Goal: Task Accomplishment & Management: Use online tool/utility

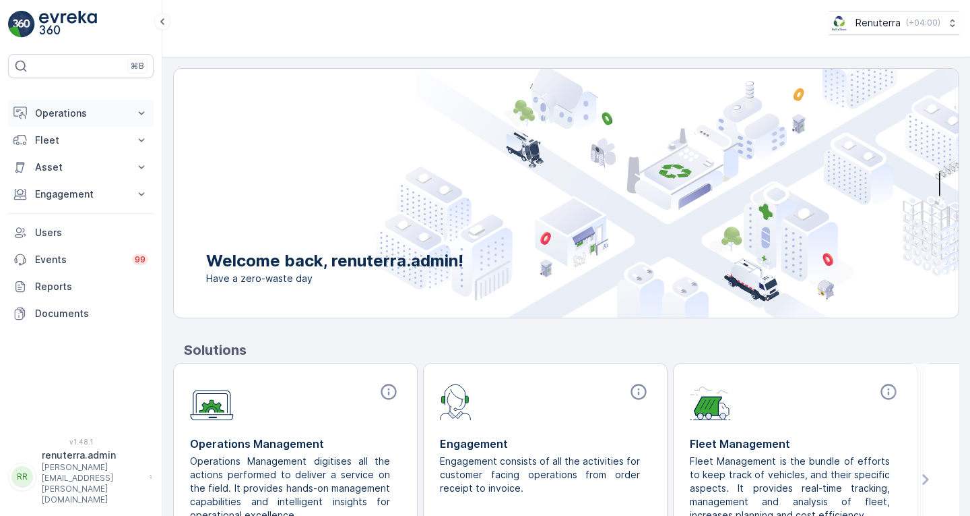
click at [77, 107] on p "Operations" at bounding box center [81, 112] width 92 height 13
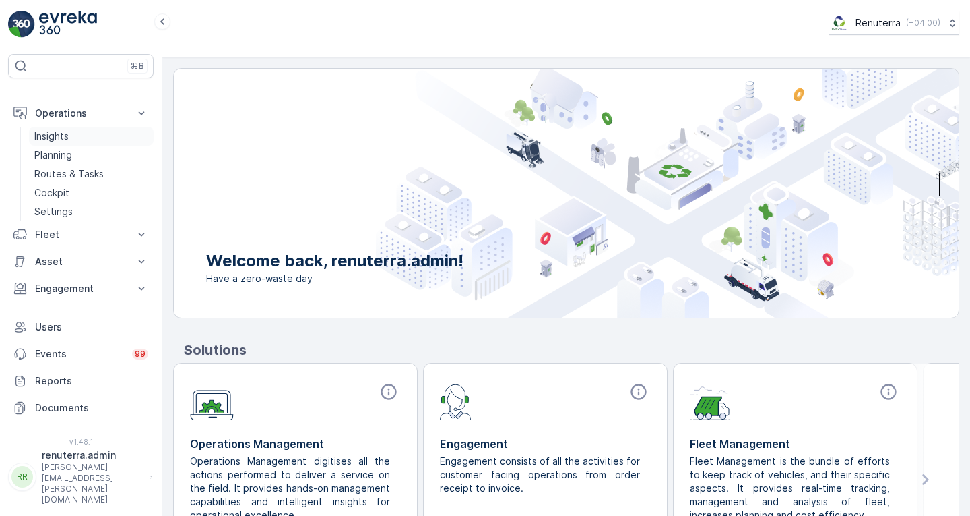
click at [71, 127] on link "Insights" at bounding box center [91, 136] width 125 height 19
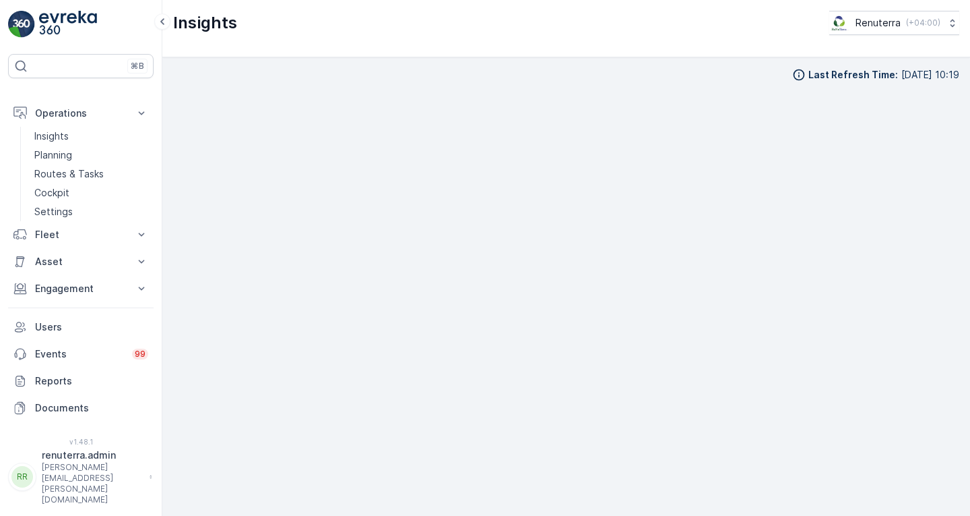
scroll to position [10, 0]
click at [81, 167] on p "Routes & Tasks" at bounding box center [68, 173] width 69 height 13
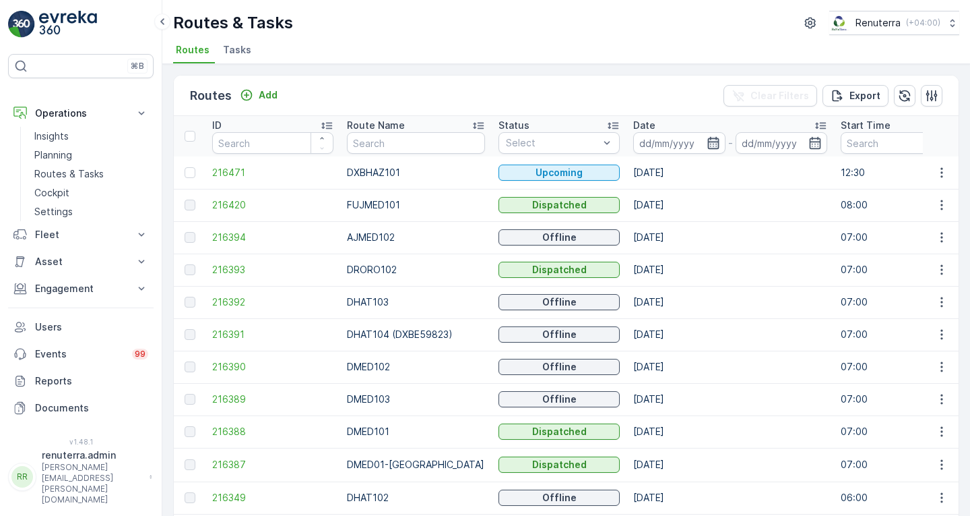
click at [707, 144] on icon "button" at bounding box center [713, 142] width 13 height 13
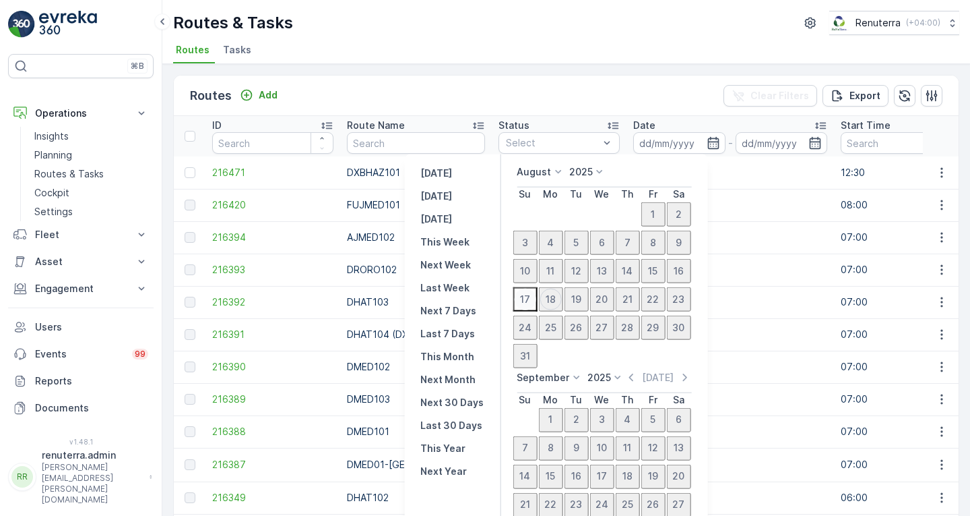
click at [514, 307] on div "17" at bounding box center [525, 299] width 22 height 22
type input "[DATE]"
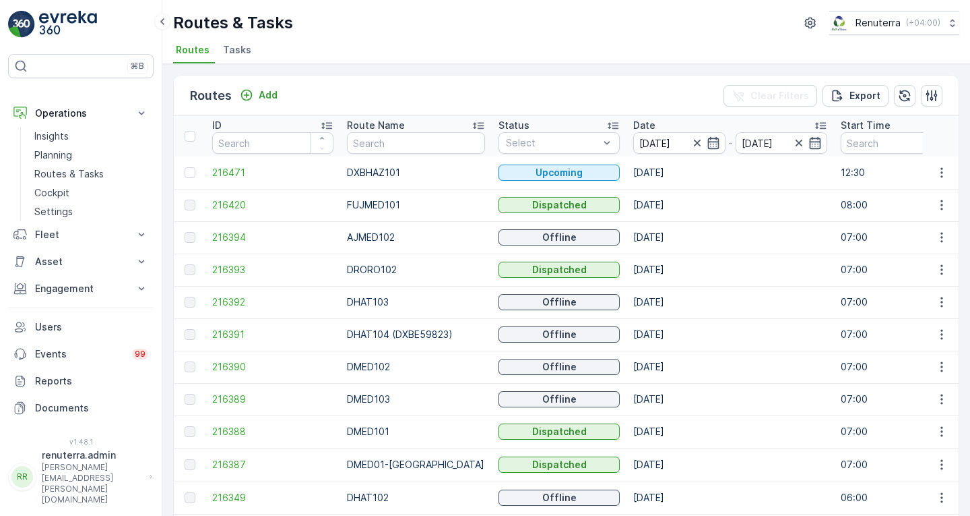
type input "[DATE]"
click at [741, 273] on td "[DATE]" at bounding box center [731, 269] width 208 height 32
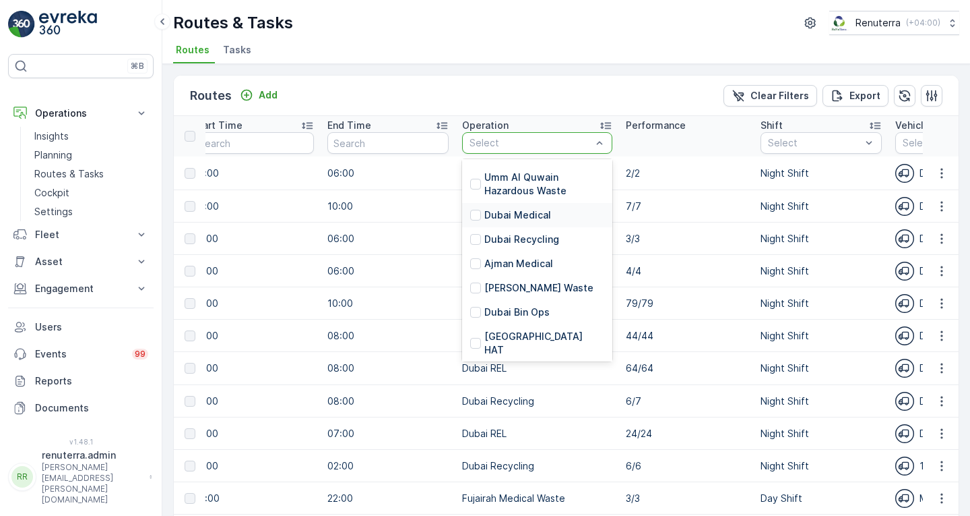
scroll to position [59, 0]
click at [518, 236] on p "Dubai Recycling" at bounding box center [522, 238] width 75 height 13
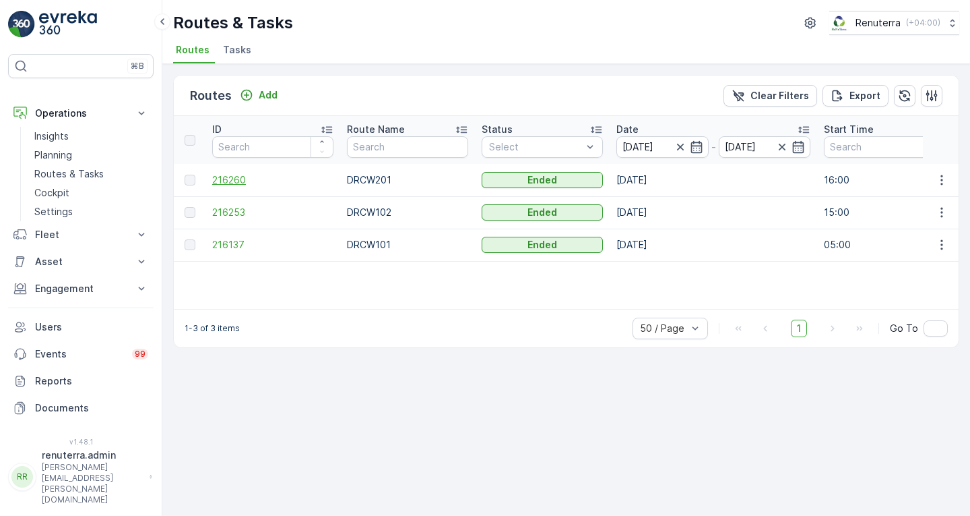
click at [225, 179] on span "216260" at bounding box center [272, 179] width 121 height 13
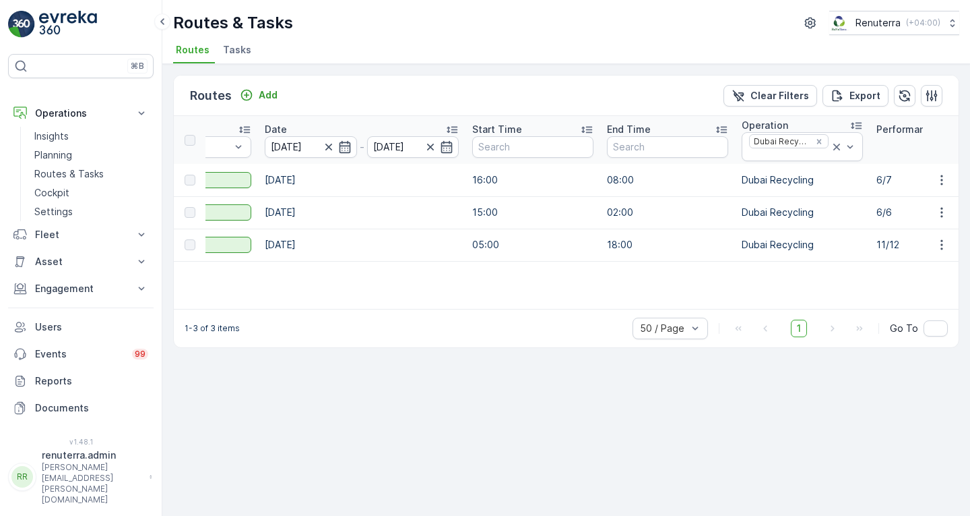
scroll to position [0, 548]
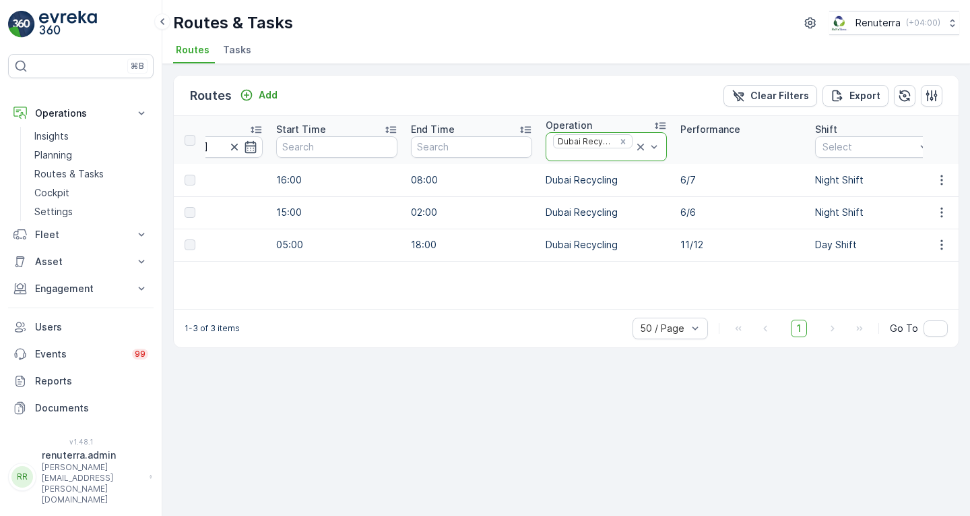
click at [640, 145] on icon at bounding box center [640, 147] width 7 height 7
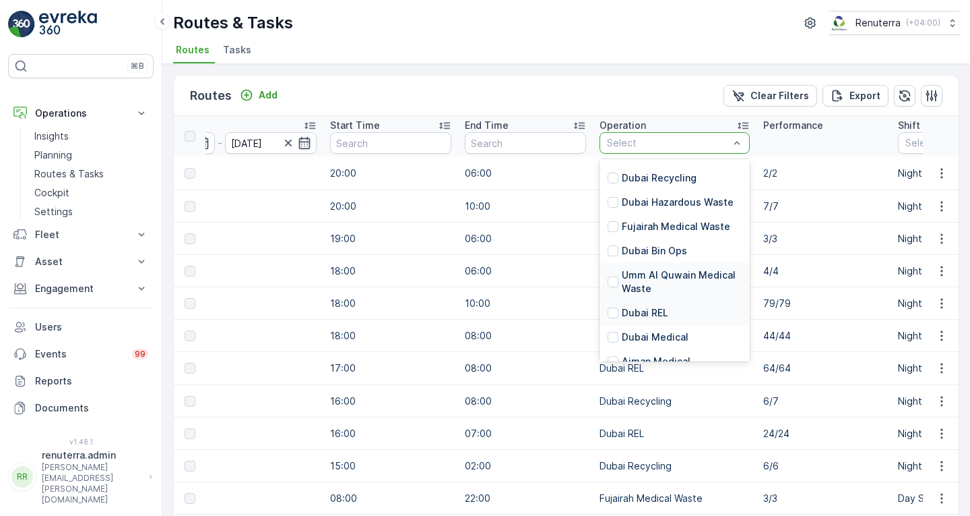
scroll to position [31, 0]
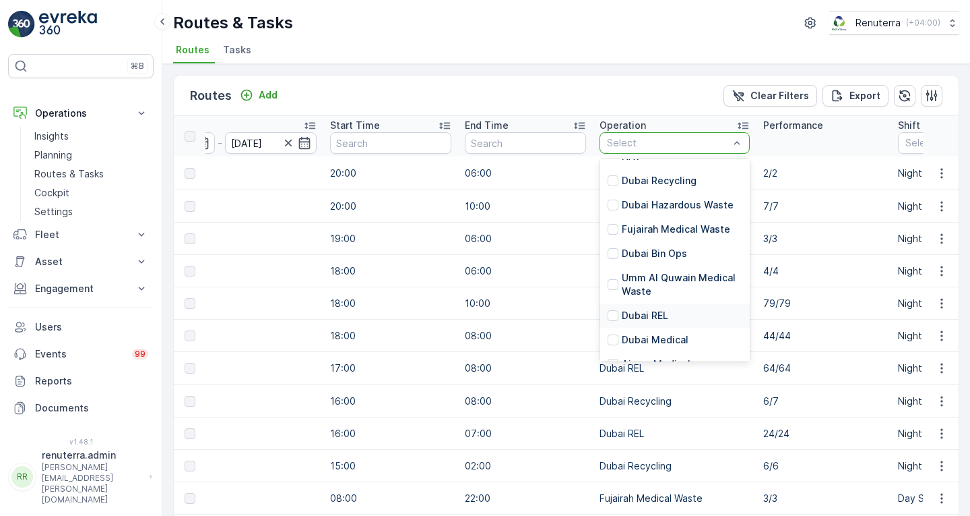
click at [665, 303] on div "Dubai REL" at bounding box center [675, 315] width 150 height 24
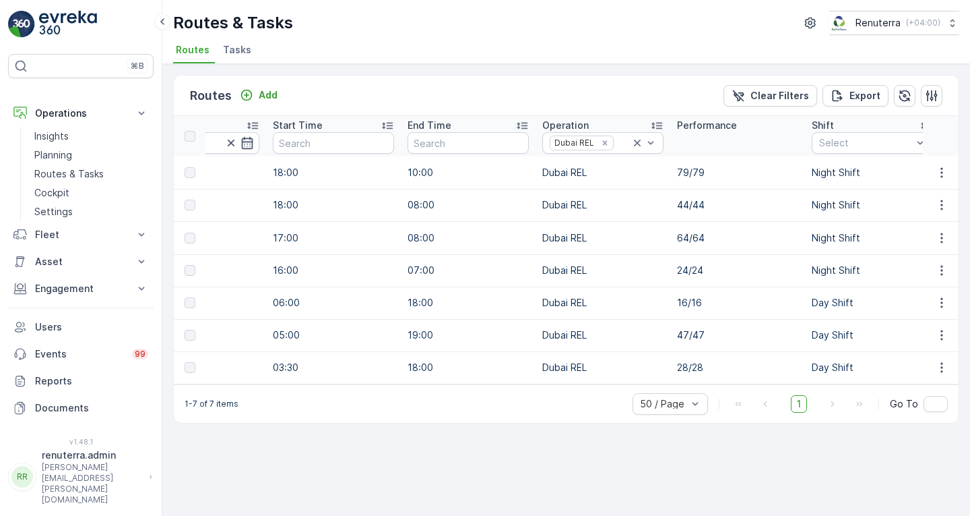
scroll to position [0, 551]
click at [636, 140] on icon at bounding box center [638, 142] width 7 height 7
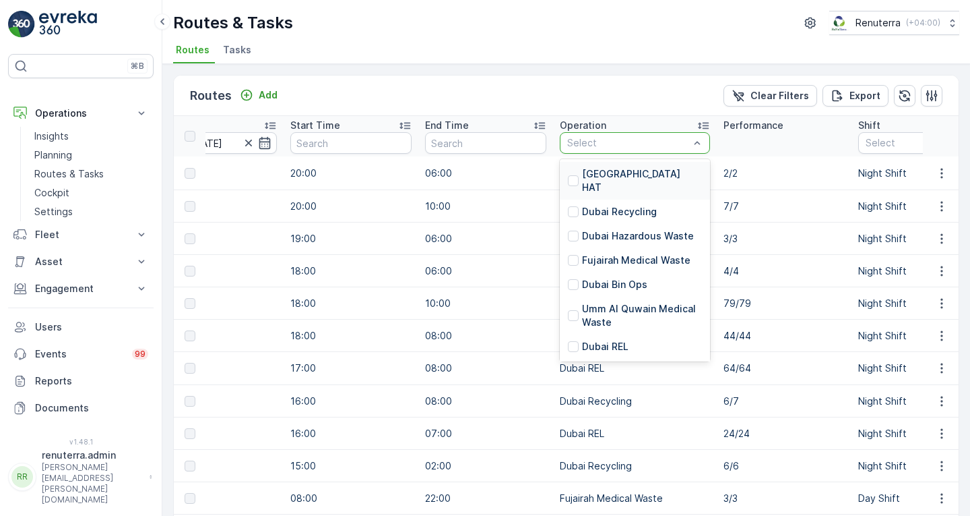
click at [604, 170] on p "[GEOGRAPHIC_DATA] HAT" at bounding box center [642, 180] width 120 height 27
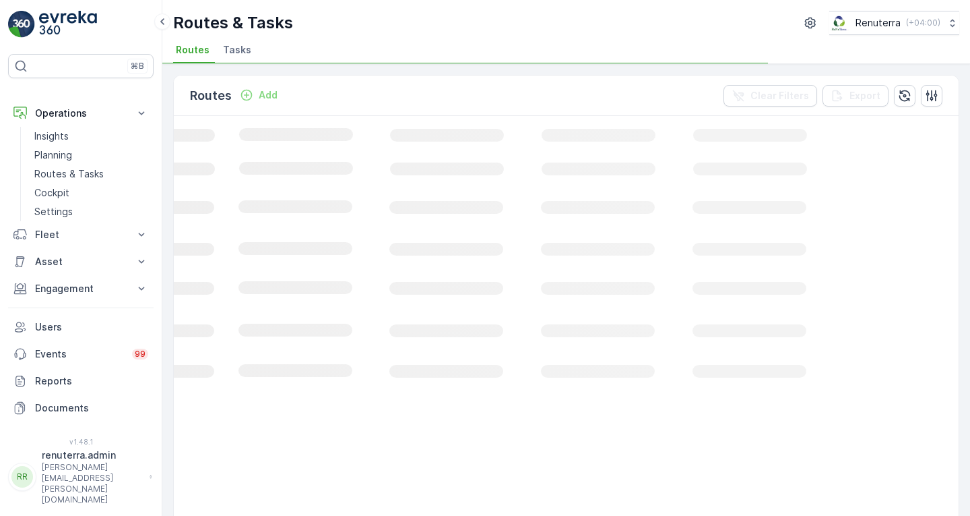
scroll to position [0, 511]
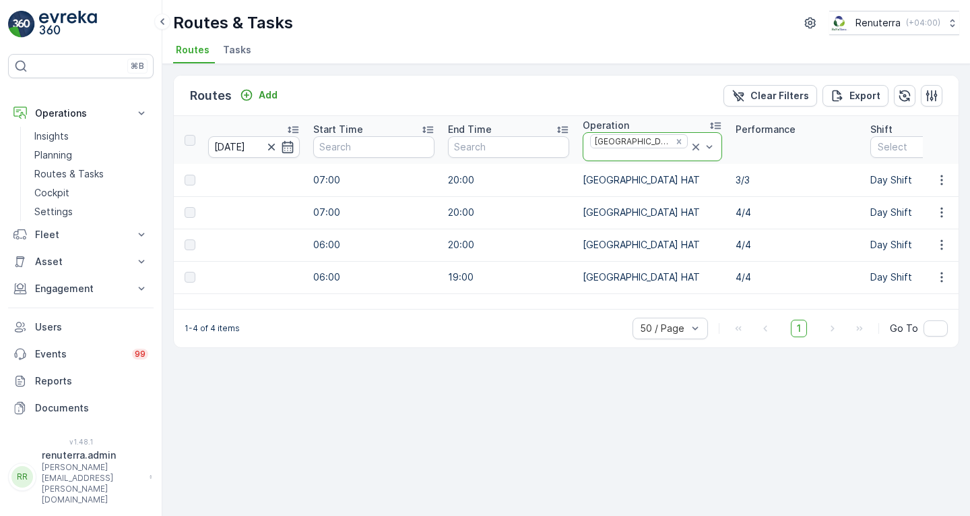
click at [689, 144] on icon at bounding box center [695, 146] width 13 height 13
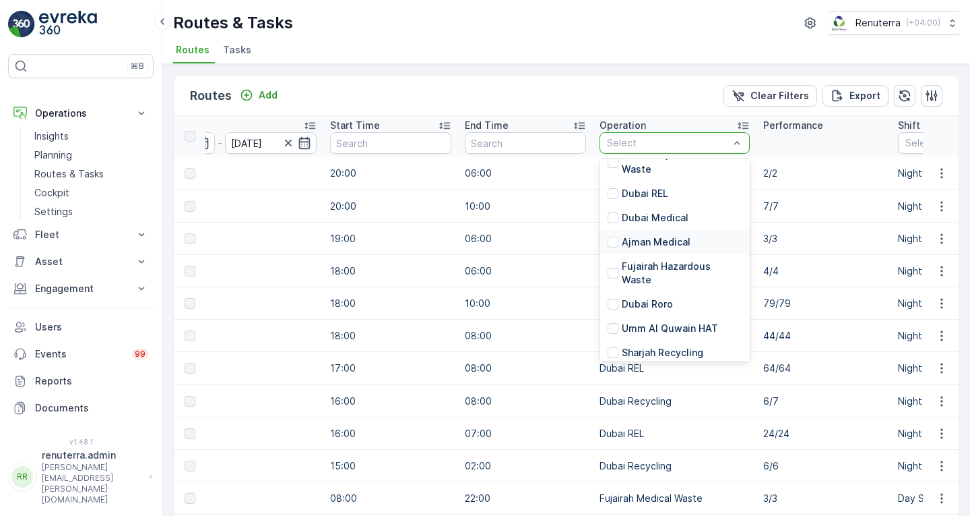
scroll to position [152, 0]
click at [639, 298] on p "Dubai Roro" at bounding box center [647, 304] width 51 height 13
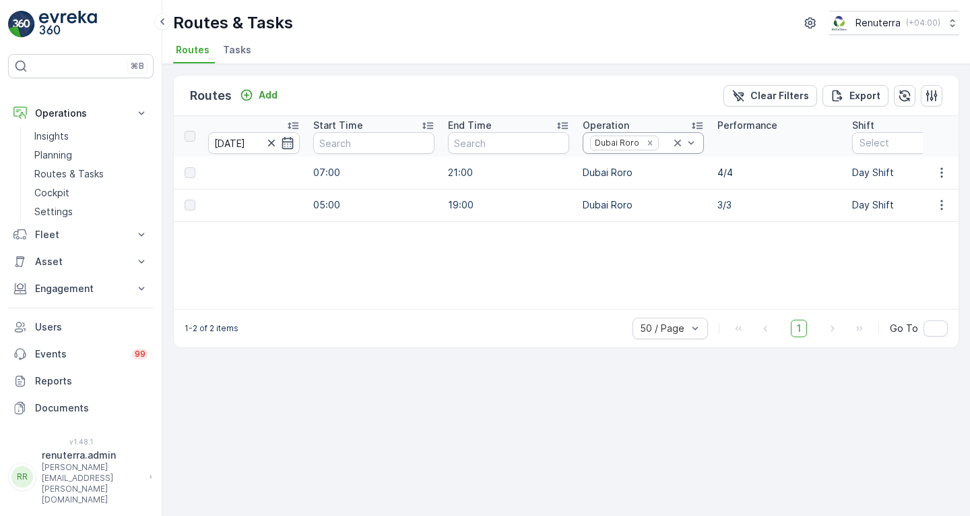
click at [677, 144] on icon at bounding box center [677, 142] width 13 height 13
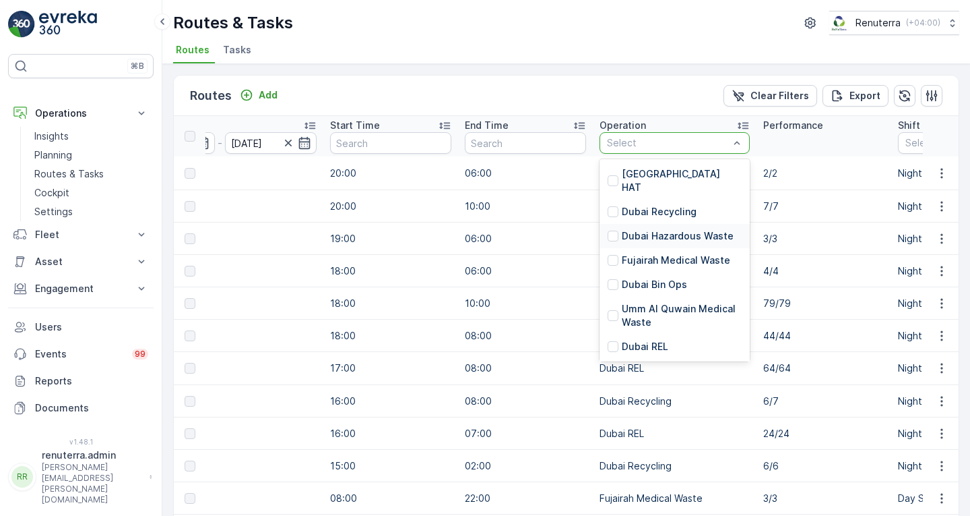
click at [663, 229] on p "Dubai Hazardous Waste" at bounding box center [678, 235] width 112 height 13
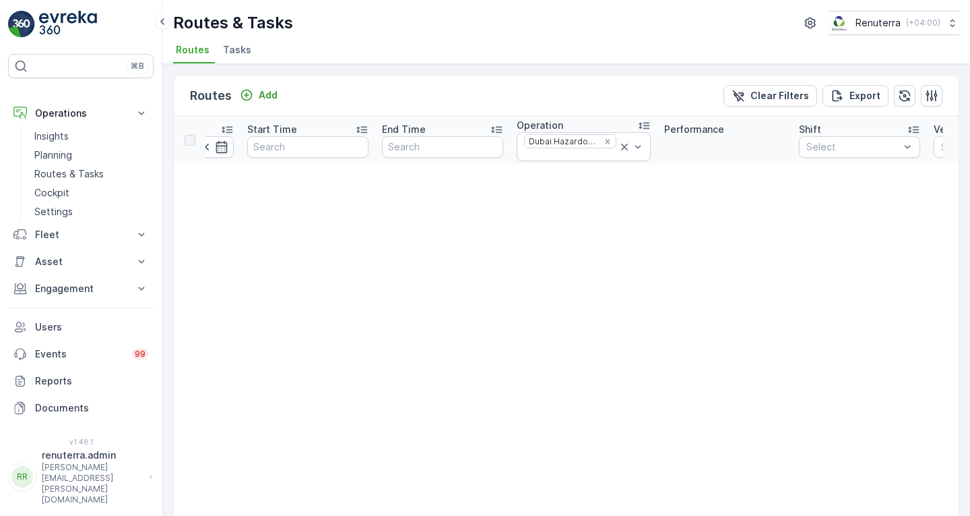
scroll to position [0, 577]
click at [621, 147] on icon at bounding box center [624, 147] width 7 height 7
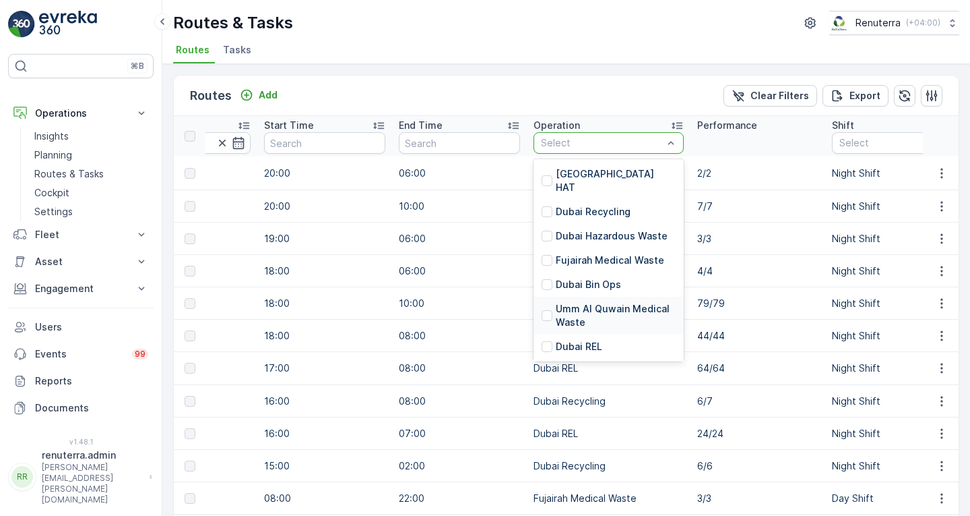
click at [615, 302] on p "Umm Al Quwain Medical Waste" at bounding box center [616, 315] width 120 height 27
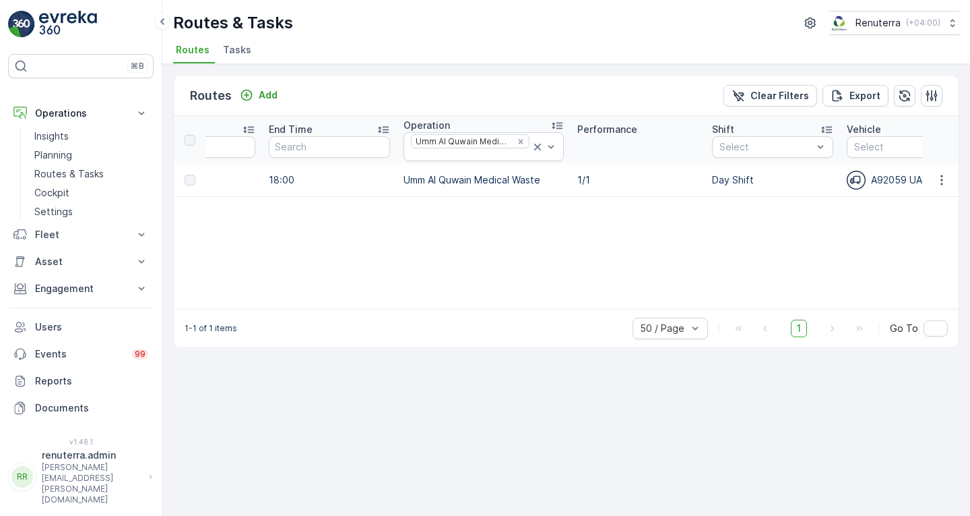
scroll to position [0, 691]
click at [534, 146] on icon at bounding box center [537, 147] width 7 height 7
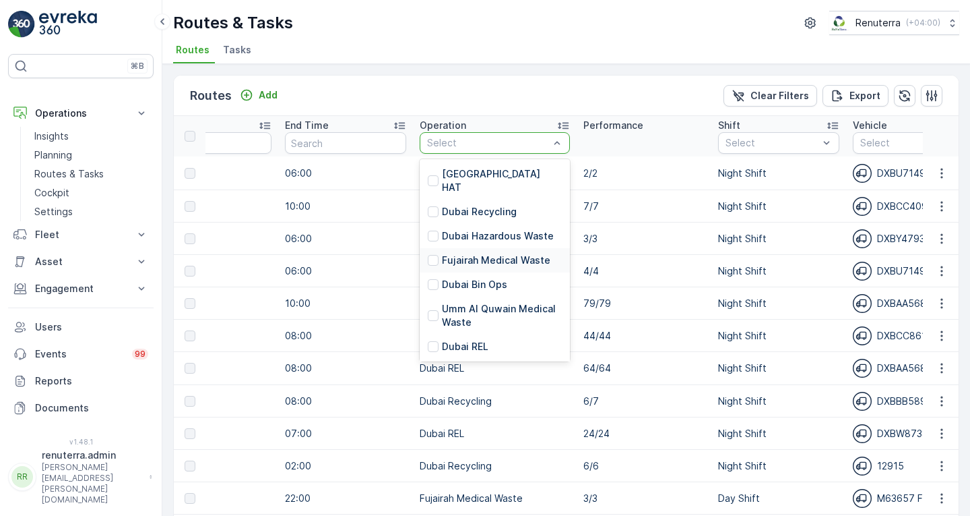
click at [497, 253] on p "Fujairah Medical Waste" at bounding box center [496, 259] width 108 height 13
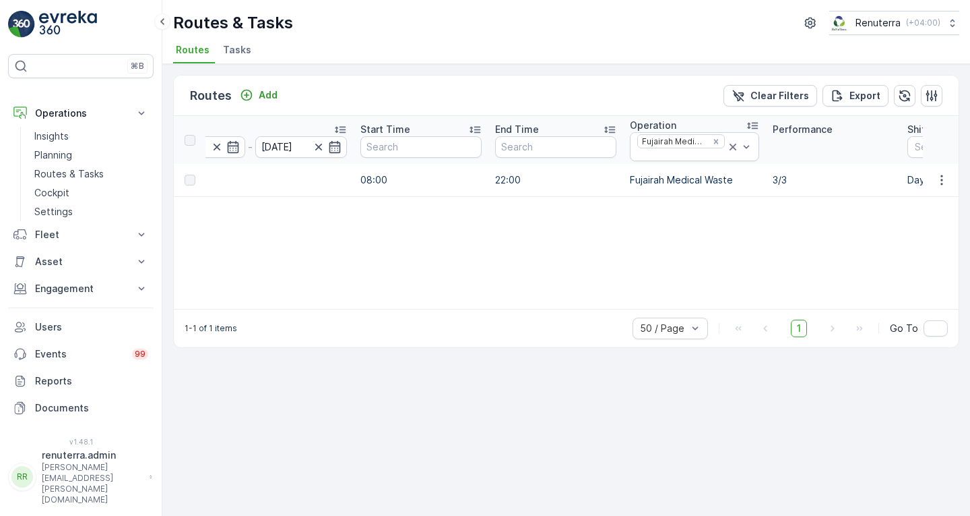
scroll to position [0, 463]
click at [714, 142] on icon "Remove Fujairah Medical Waste" at bounding box center [716, 141] width 5 height 5
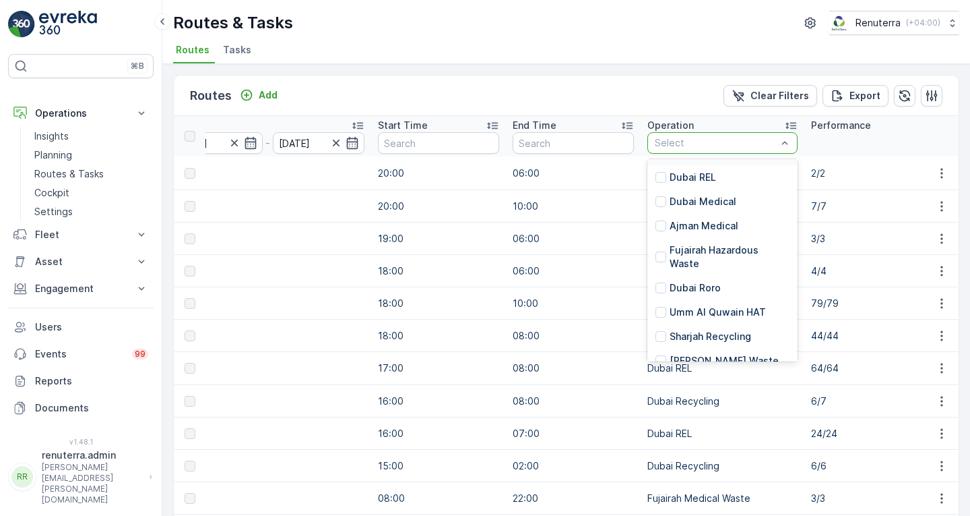
scroll to position [194, 0]
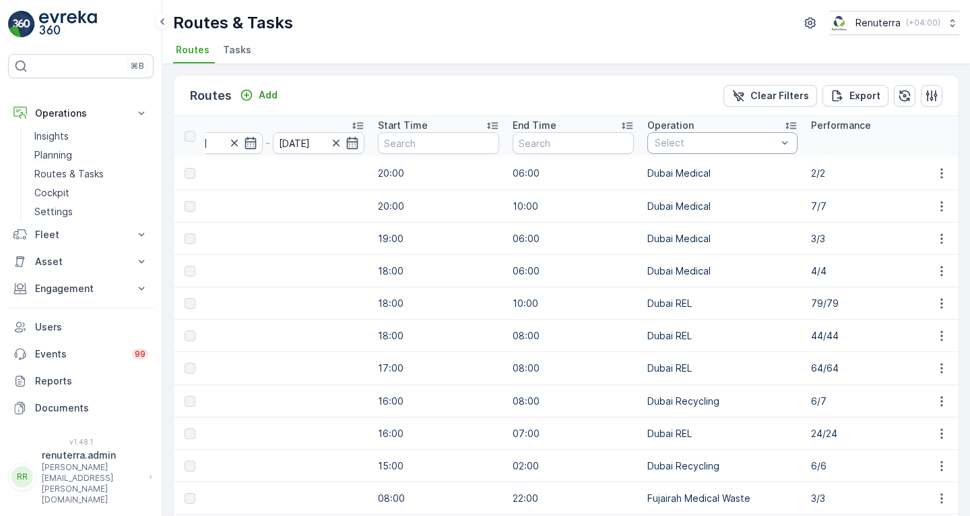
click at [554, 245] on td "06:00" at bounding box center [573, 238] width 135 height 32
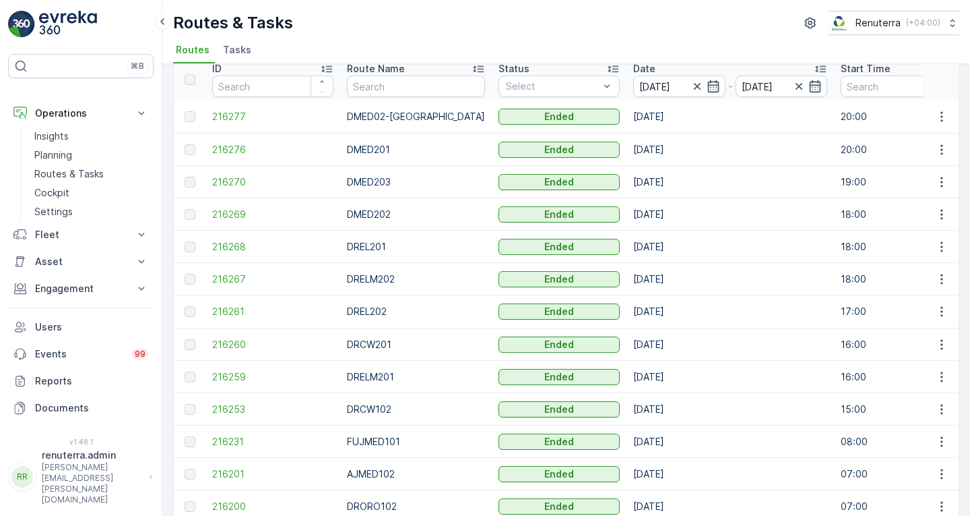
scroll to position [0, 0]
